Goal: Find specific page/section: Find specific page/section

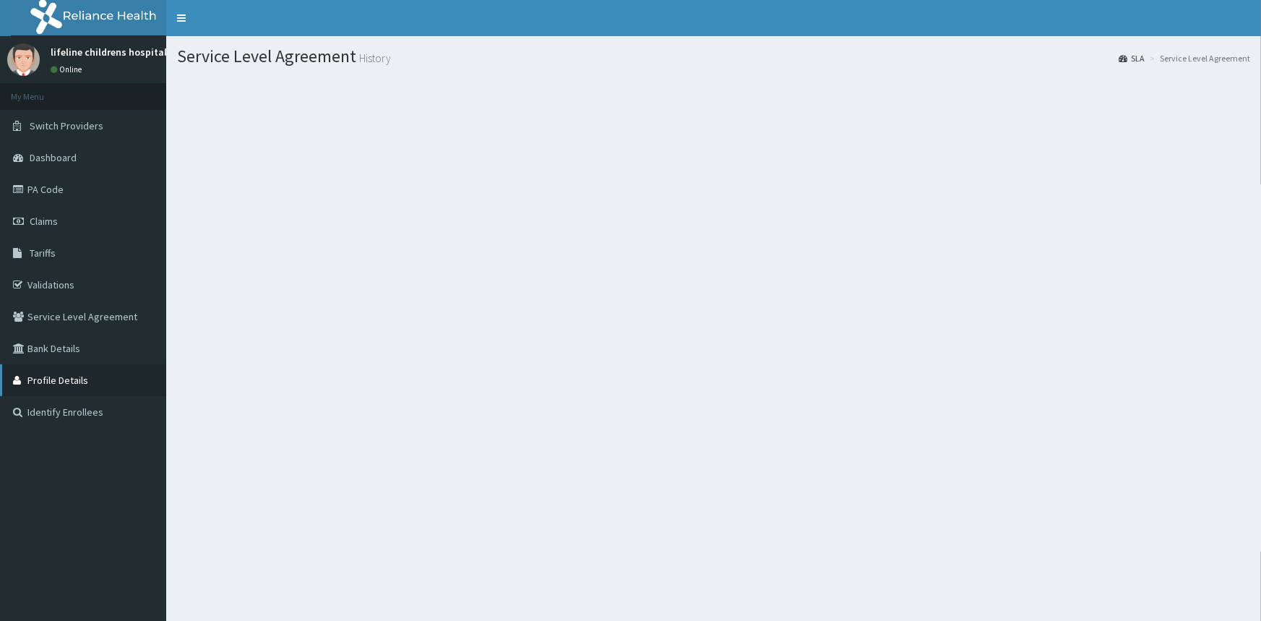
click at [82, 376] on link "Profile Details" at bounding box center [83, 380] width 166 height 32
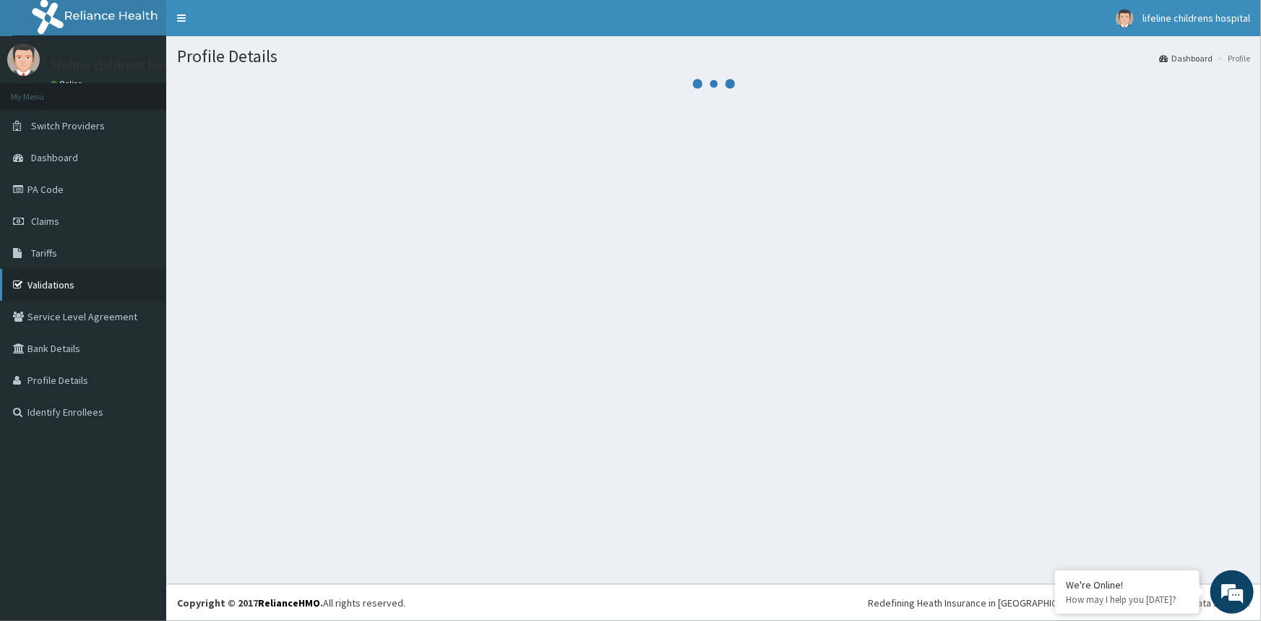
click at [59, 290] on link "Validations" at bounding box center [83, 285] width 166 height 32
